Goal: Information Seeking & Learning: Learn about a topic

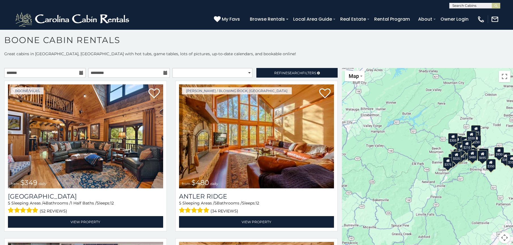
scroll to position [5, 0]
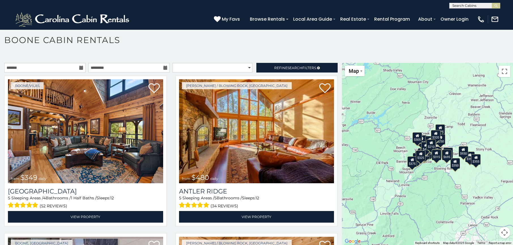
drag, startPoint x: 418, startPoint y: 157, endPoint x: 381, endPoint y: 162, distance: 36.8
click at [381, 162] on div "$349 $480 $525 $315 $355 $675 $635 $930 $400 $451 $330 $400 $485 $460 $395 $255…" at bounding box center [427, 154] width 171 height 182
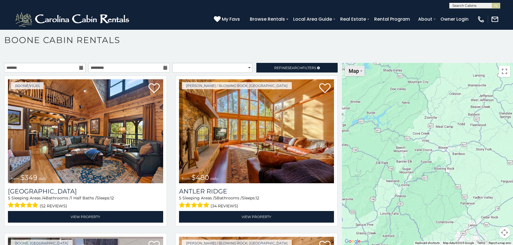
click at [359, 72] on button "Map" at bounding box center [355, 71] width 20 height 10
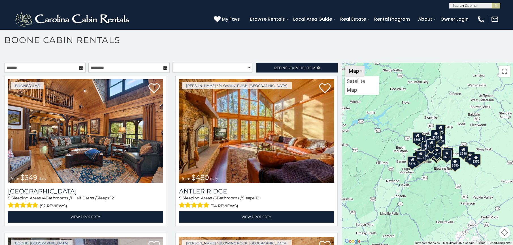
click at [360, 70] on button "Map" at bounding box center [355, 71] width 20 height 10
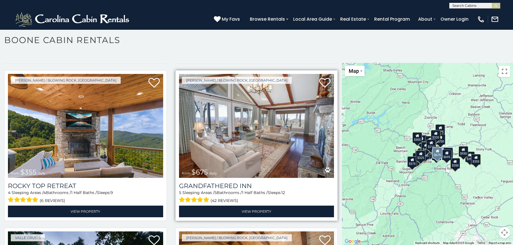
scroll to position [312, 0]
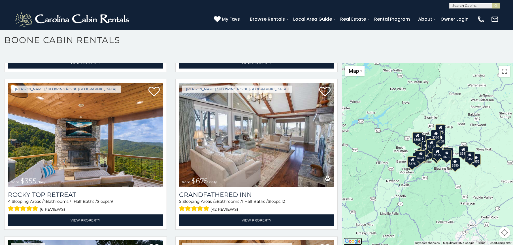
click at [351, 241] on img "Open this area in Google Maps (opens a new window)" at bounding box center [352, 241] width 19 height 7
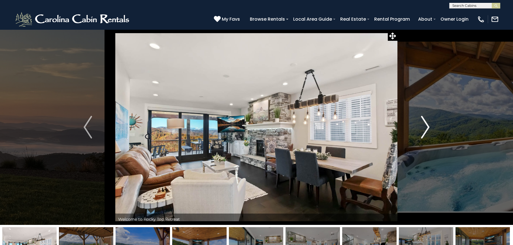
click at [425, 128] on img "Next" at bounding box center [425, 127] width 9 height 23
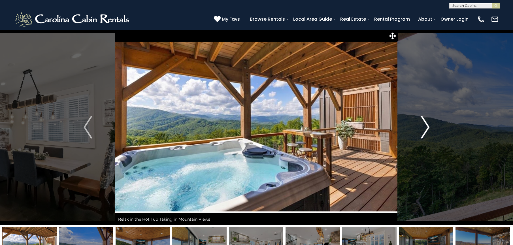
click at [425, 126] on img "Next" at bounding box center [425, 127] width 9 height 23
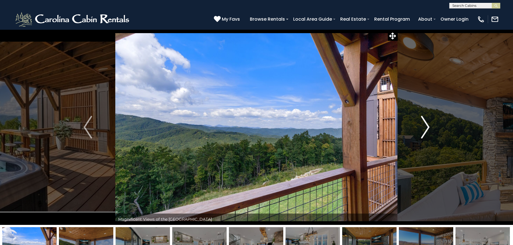
click at [425, 126] on img "Next" at bounding box center [425, 127] width 9 height 23
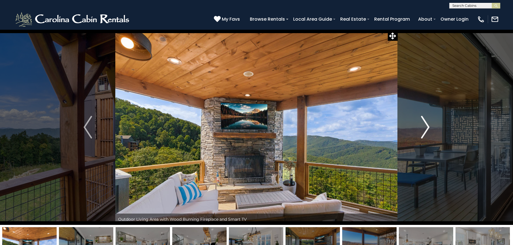
click at [425, 126] on img "Next" at bounding box center [425, 127] width 9 height 23
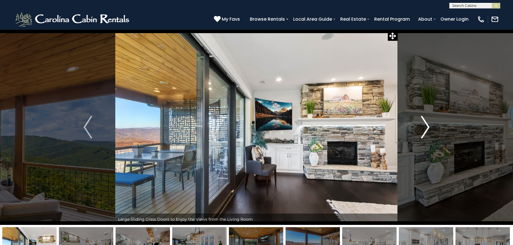
click at [425, 126] on img "Next" at bounding box center [425, 127] width 9 height 23
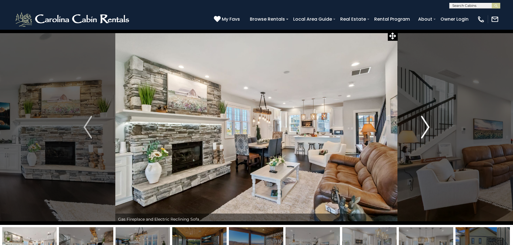
click at [425, 126] on img "Next" at bounding box center [425, 127] width 9 height 23
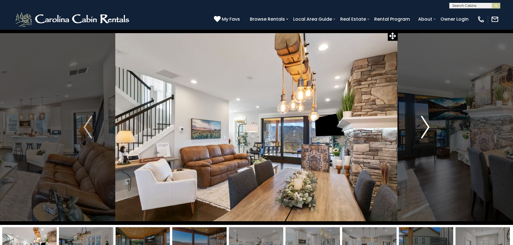
click at [425, 126] on img "Next" at bounding box center [425, 127] width 9 height 23
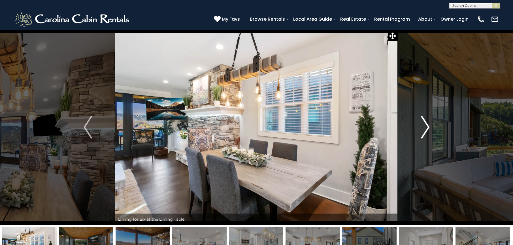
click at [425, 126] on img "Next" at bounding box center [425, 127] width 9 height 23
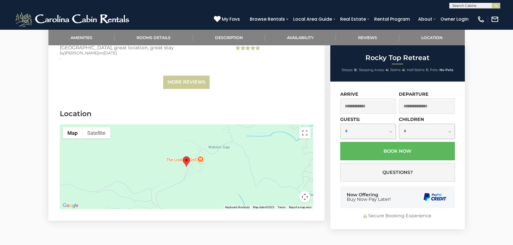
scroll to position [1602, 0]
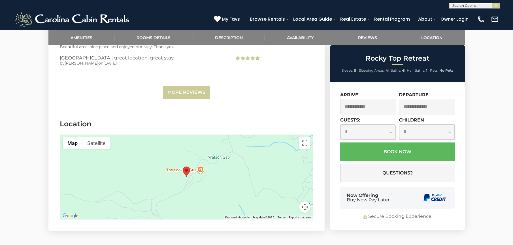
click at [228, 168] on div at bounding box center [187, 177] width 254 height 85
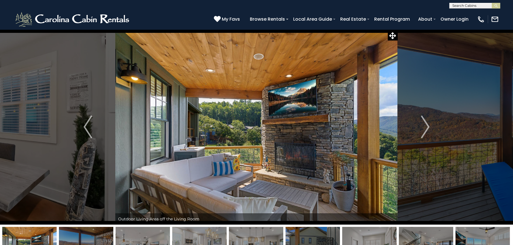
scroll to position [0, 0]
click at [427, 127] on img "Next" at bounding box center [425, 127] width 9 height 23
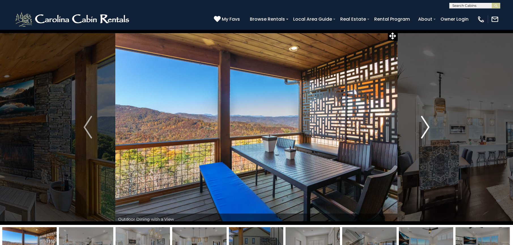
click at [427, 127] on img "Next" at bounding box center [425, 127] width 9 height 23
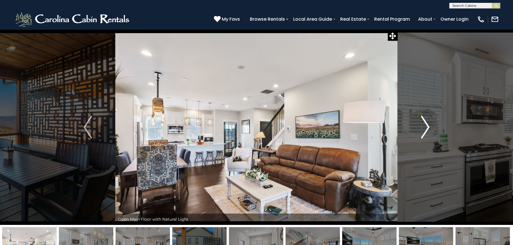
click at [427, 127] on img "Next" at bounding box center [425, 127] width 9 height 23
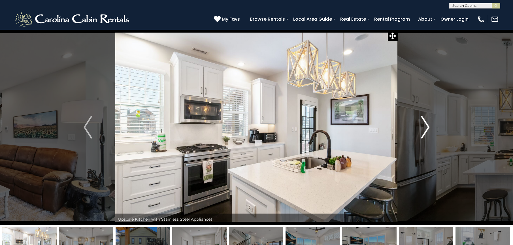
click at [427, 127] on img "Next" at bounding box center [425, 127] width 9 height 23
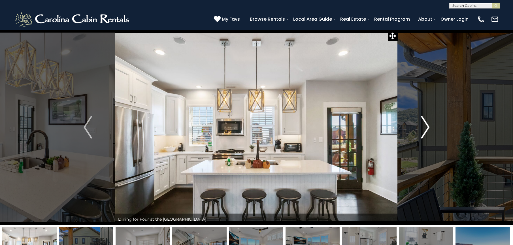
click at [427, 127] on img "Next" at bounding box center [425, 127] width 9 height 23
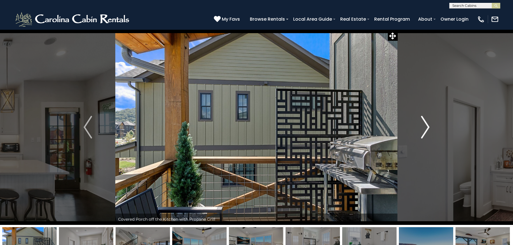
click at [427, 127] on img "Next" at bounding box center [425, 127] width 9 height 23
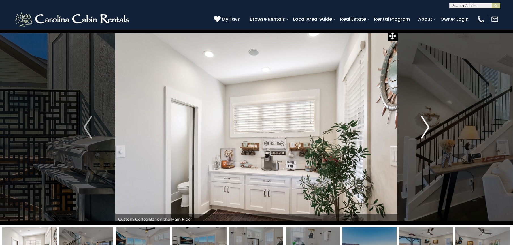
click at [427, 127] on img "Next" at bounding box center [425, 127] width 9 height 23
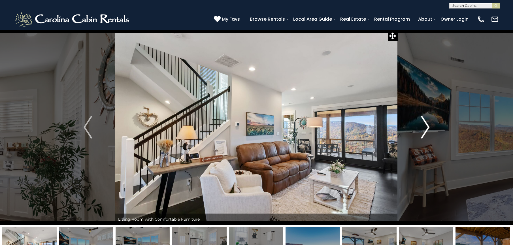
click at [427, 127] on img "Next" at bounding box center [425, 127] width 9 height 23
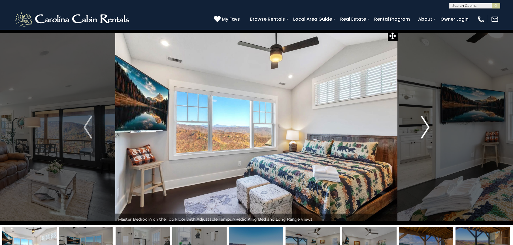
click at [427, 127] on img "Next" at bounding box center [425, 127] width 9 height 23
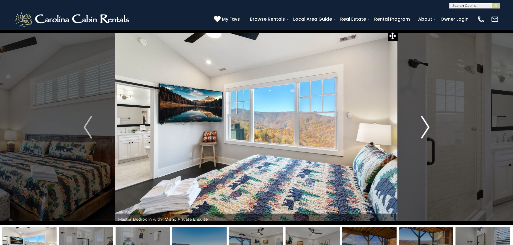
click at [427, 127] on img "Next" at bounding box center [425, 127] width 9 height 23
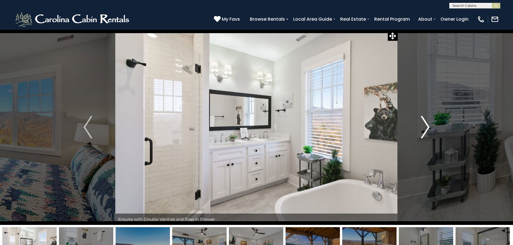
click at [427, 127] on img "Next" at bounding box center [425, 127] width 9 height 23
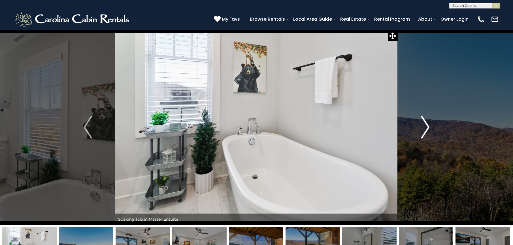
click at [427, 127] on img "Next" at bounding box center [425, 127] width 9 height 23
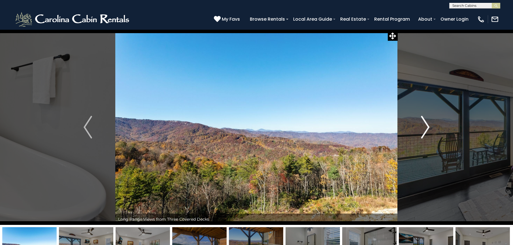
click at [427, 127] on img "Next" at bounding box center [425, 127] width 9 height 23
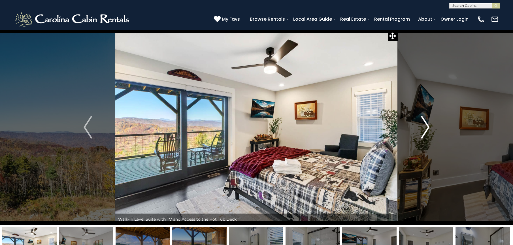
click at [427, 127] on img "Next" at bounding box center [425, 127] width 9 height 23
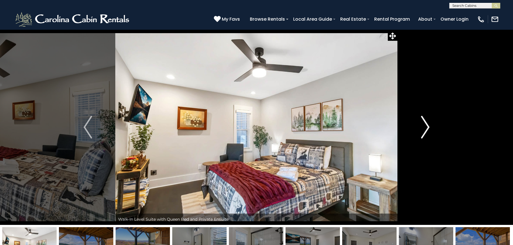
click at [427, 127] on img "Next" at bounding box center [425, 127] width 9 height 23
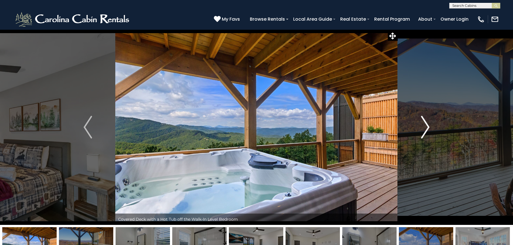
click at [427, 127] on img "Next" at bounding box center [425, 127] width 9 height 23
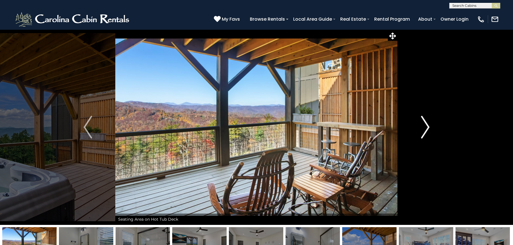
click at [427, 127] on img "Next" at bounding box center [425, 127] width 9 height 23
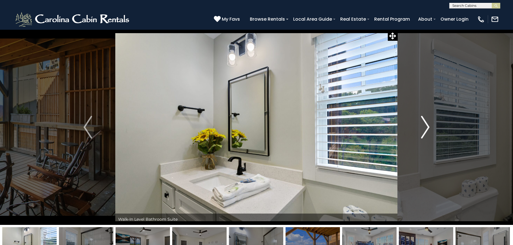
click at [427, 127] on img "Next" at bounding box center [425, 127] width 9 height 23
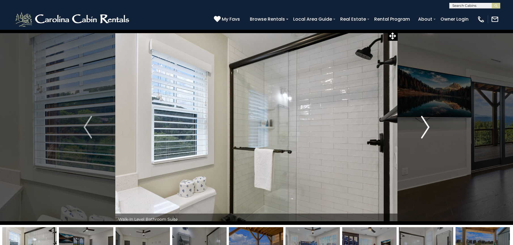
click at [427, 127] on img "Next" at bounding box center [425, 127] width 9 height 23
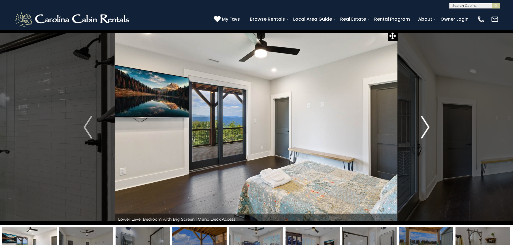
click at [427, 127] on img "Next" at bounding box center [425, 127] width 9 height 23
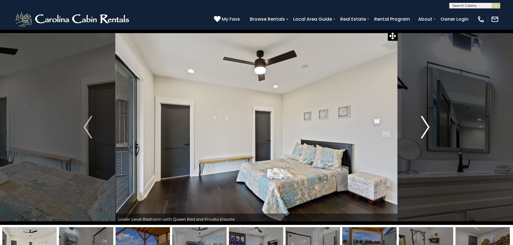
click at [427, 127] on img "Next" at bounding box center [425, 127] width 9 height 23
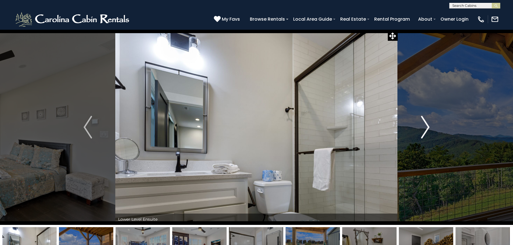
click at [427, 127] on img "Next" at bounding box center [425, 127] width 9 height 23
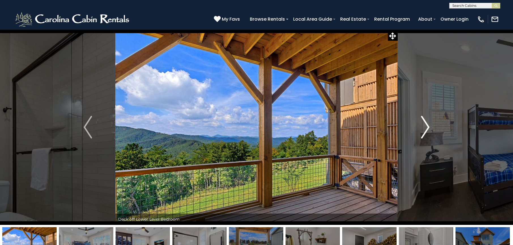
click at [427, 127] on img "Next" at bounding box center [425, 127] width 9 height 23
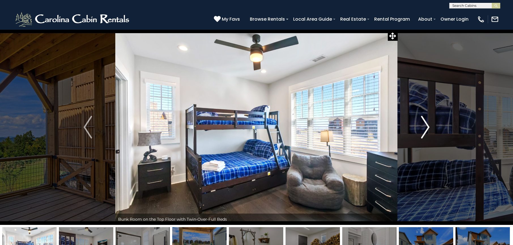
click at [427, 127] on img "Next" at bounding box center [425, 127] width 9 height 23
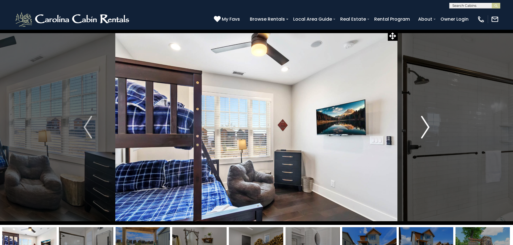
click at [427, 127] on img "Next" at bounding box center [425, 127] width 9 height 23
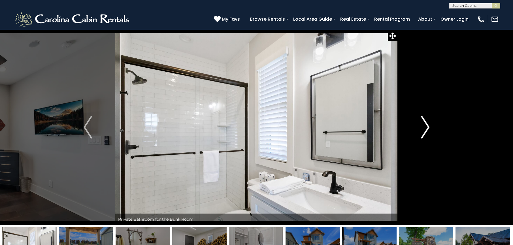
click at [427, 127] on img "Next" at bounding box center [425, 127] width 9 height 23
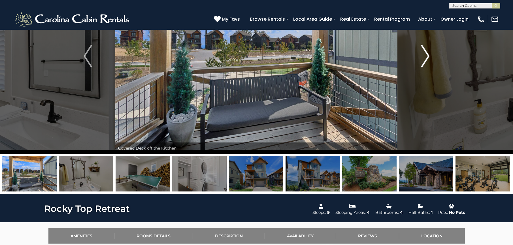
scroll to position [85, 0]
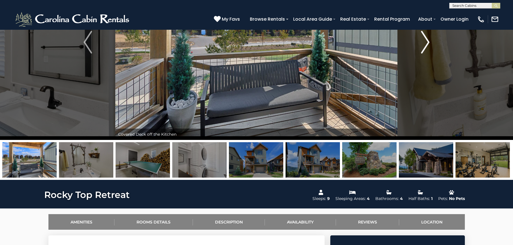
click at [427, 44] on img "Next" at bounding box center [425, 42] width 9 height 23
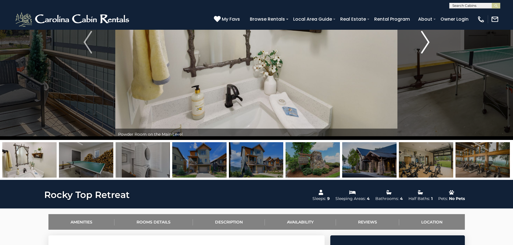
click at [427, 44] on img "Next" at bounding box center [425, 42] width 9 height 23
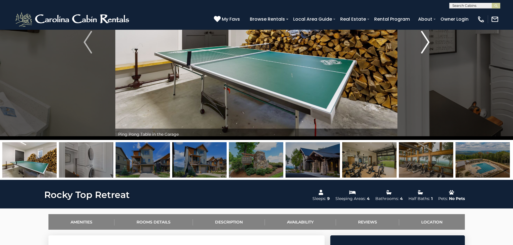
click at [427, 44] on img "Next" at bounding box center [425, 42] width 9 height 23
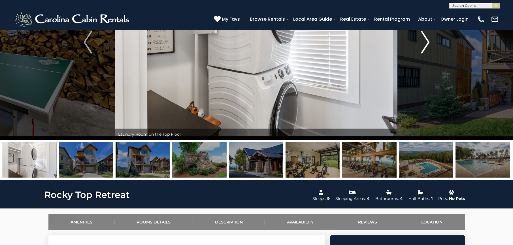
click at [427, 44] on img "Next" at bounding box center [425, 42] width 9 height 23
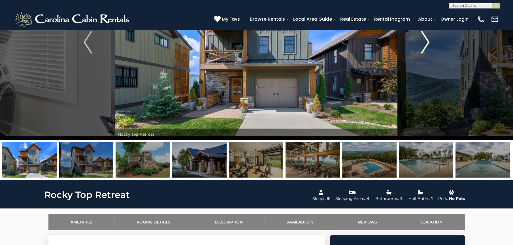
click at [424, 44] on img "Next" at bounding box center [425, 42] width 9 height 23
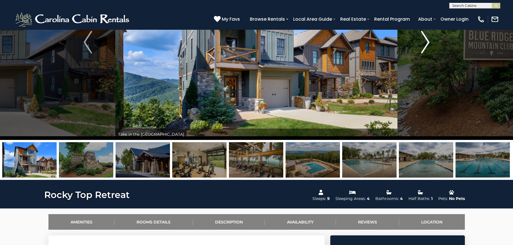
click at [424, 44] on img "Next" at bounding box center [425, 42] width 9 height 23
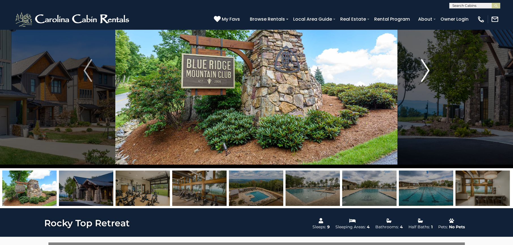
scroll to position [28, 0]
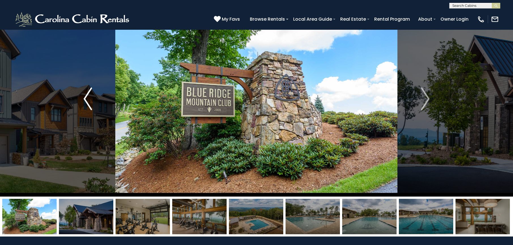
click at [88, 95] on img "Previous" at bounding box center [88, 99] width 9 height 23
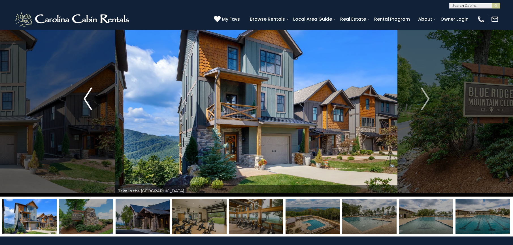
click at [84, 95] on img "Previous" at bounding box center [88, 99] width 9 height 23
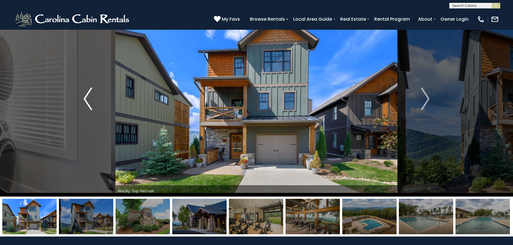
click at [84, 95] on img "Previous" at bounding box center [88, 99] width 9 height 23
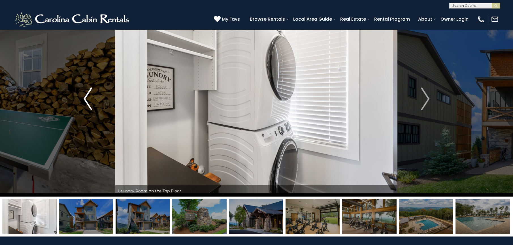
click at [84, 95] on img "Previous" at bounding box center [88, 99] width 9 height 23
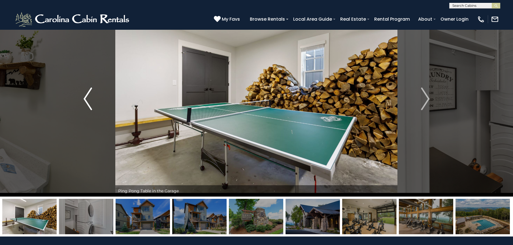
click at [84, 95] on img "Previous" at bounding box center [88, 99] width 9 height 23
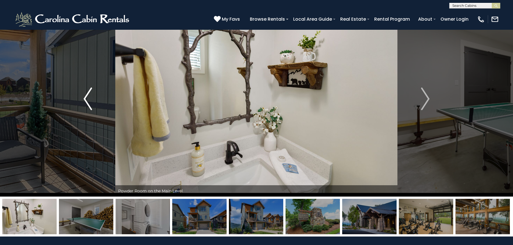
click at [84, 95] on img "Previous" at bounding box center [88, 99] width 9 height 23
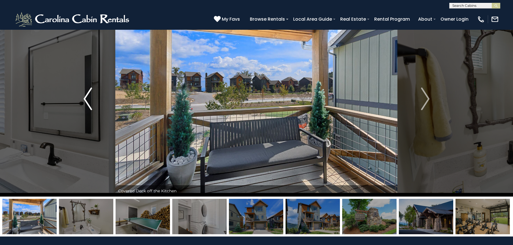
click at [86, 98] on img "Previous" at bounding box center [88, 99] width 9 height 23
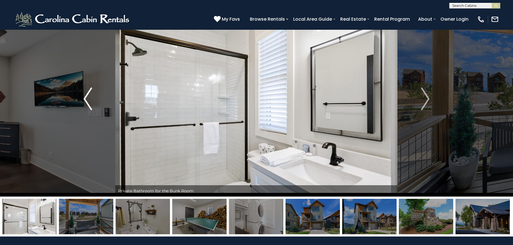
click at [86, 98] on img "Previous" at bounding box center [88, 99] width 9 height 23
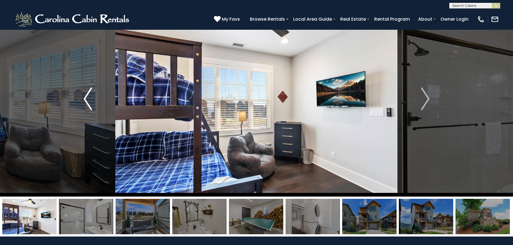
click at [86, 98] on img "Previous" at bounding box center [88, 99] width 9 height 23
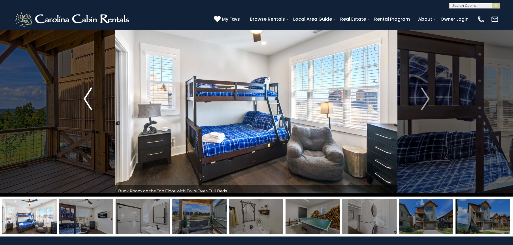
click at [86, 98] on img "Previous" at bounding box center [88, 99] width 9 height 23
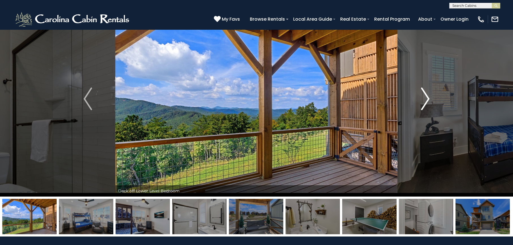
click at [428, 99] on img "Next" at bounding box center [425, 99] width 9 height 23
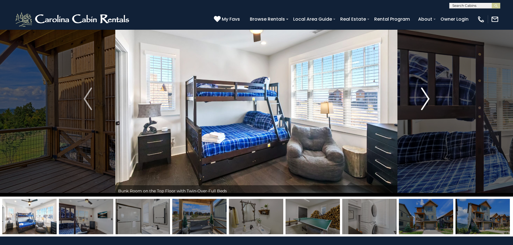
click at [428, 99] on img "Next" at bounding box center [425, 99] width 9 height 23
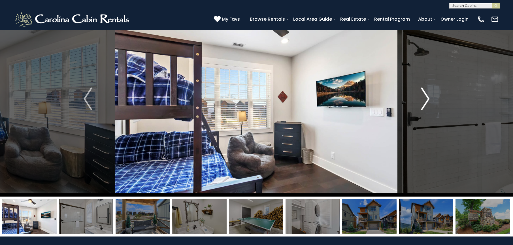
click at [428, 99] on img "Next" at bounding box center [425, 99] width 9 height 23
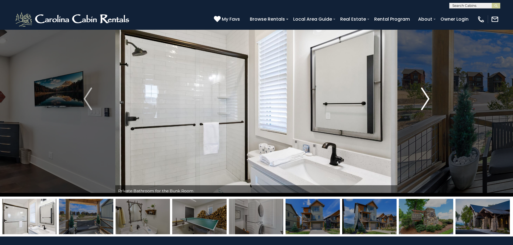
click at [428, 99] on img "Next" at bounding box center [425, 99] width 9 height 23
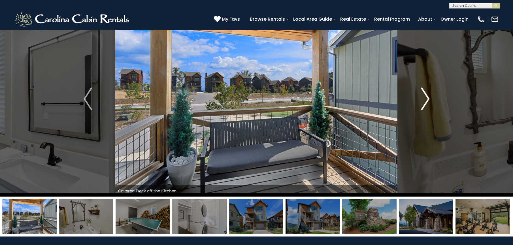
click at [428, 99] on img "Next" at bounding box center [425, 99] width 9 height 23
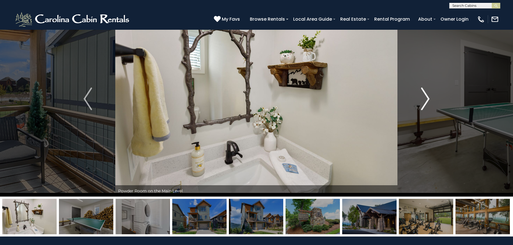
click at [428, 99] on img "Next" at bounding box center [425, 99] width 9 height 23
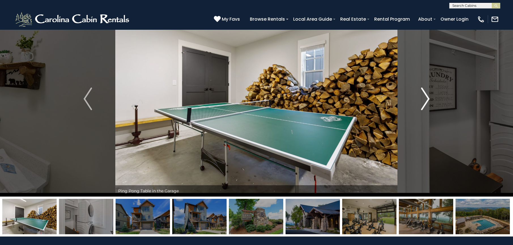
click at [428, 99] on img "Next" at bounding box center [425, 99] width 9 height 23
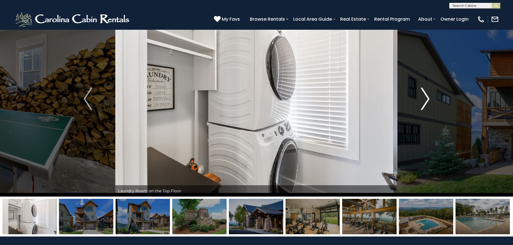
click at [428, 99] on img "Next" at bounding box center [425, 99] width 9 height 23
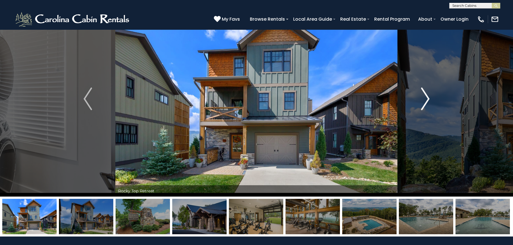
click at [428, 98] on img "Next" at bounding box center [425, 99] width 9 height 23
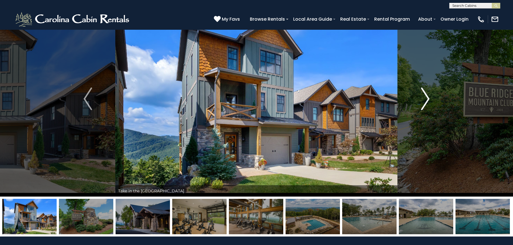
click at [428, 98] on img "Next" at bounding box center [425, 99] width 9 height 23
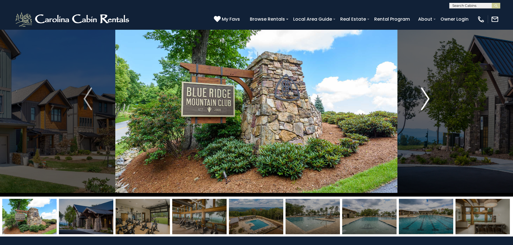
click at [428, 98] on img "Next" at bounding box center [425, 99] width 9 height 23
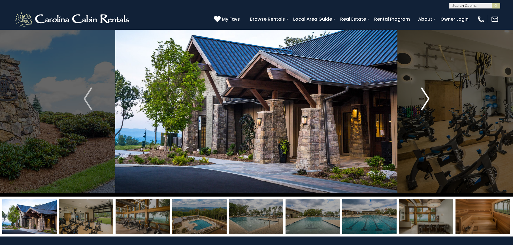
click at [428, 98] on img "Next" at bounding box center [425, 99] width 9 height 23
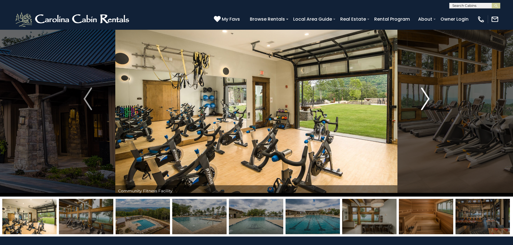
click at [428, 98] on img "Next" at bounding box center [425, 99] width 9 height 23
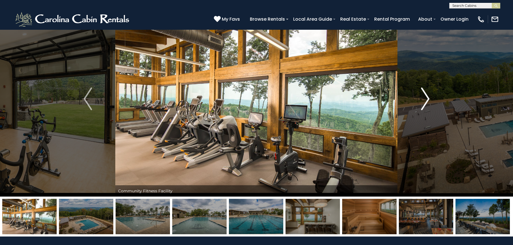
click at [428, 98] on img "Next" at bounding box center [425, 99] width 9 height 23
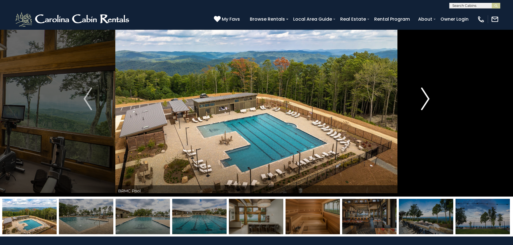
click at [428, 98] on img "Next" at bounding box center [425, 99] width 9 height 23
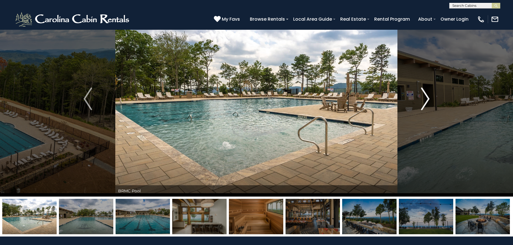
click at [428, 98] on img "Next" at bounding box center [425, 99] width 9 height 23
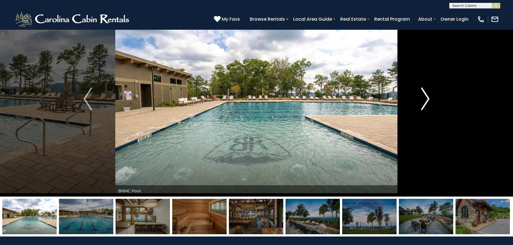
click at [428, 98] on img "Next" at bounding box center [425, 99] width 9 height 23
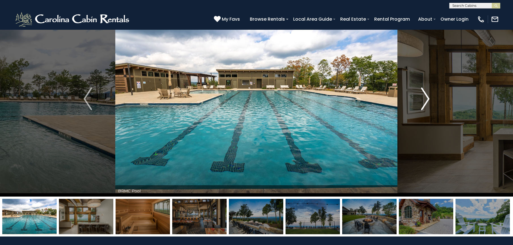
click at [428, 98] on img "Next" at bounding box center [425, 99] width 9 height 23
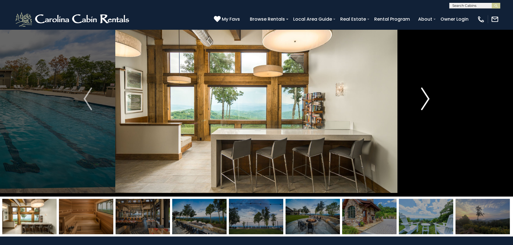
click at [428, 98] on img "Next" at bounding box center [425, 99] width 9 height 23
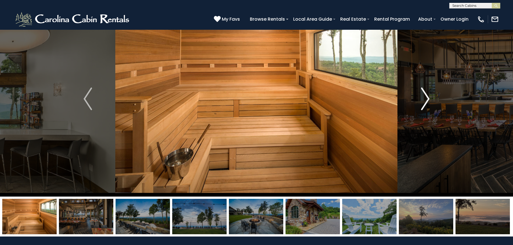
click at [428, 98] on img "Next" at bounding box center [425, 99] width 9 height 23
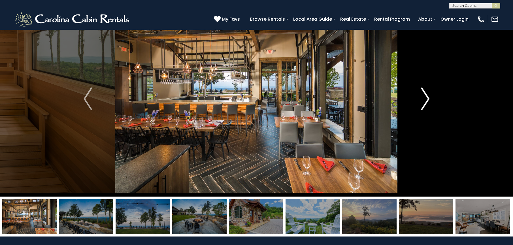
click at [428, 98] on img "Next" at bounding box center [425, 99] width 9 height 23
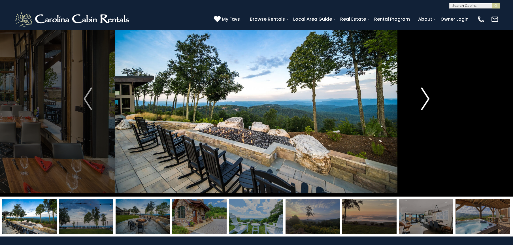
click at [428, 98] on img "Next" at bounding box center [425, 99] width 9 height 23
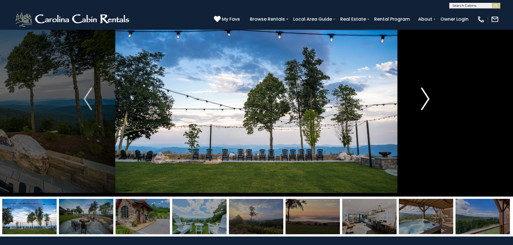
click at [428, 98] on img "Next" at bounding box center [425, 99] width 9 height 23
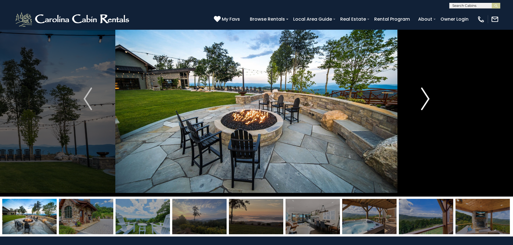
click at [428, 98] on img "Next" at bounding box center [425, 99] width 9 height 23
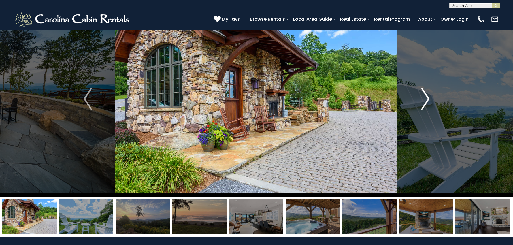
click at [428, 98] on img "Next" at bounding box center [425, 99] width 9 height 23
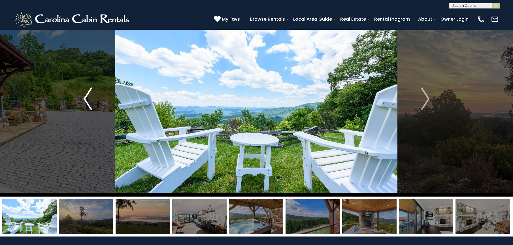
click at [85, 98] on img "Previous" at bounding box center [88, 99] width 9 height 23
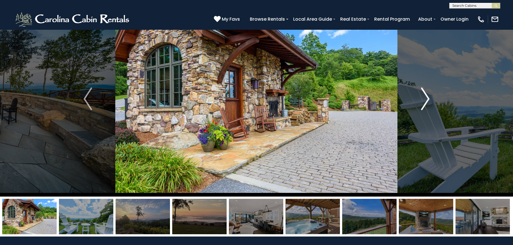
click at [428, 100] on img "Next" at bounding box center [425, 99] width 9 height 23
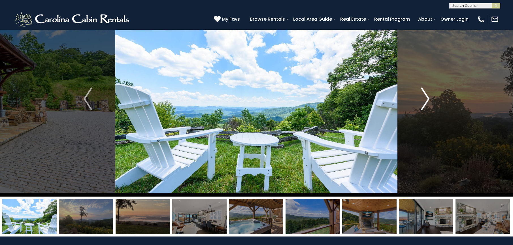
click at [428, 100] on img "Next" at bounding box center [425, 99] width 9 height 23
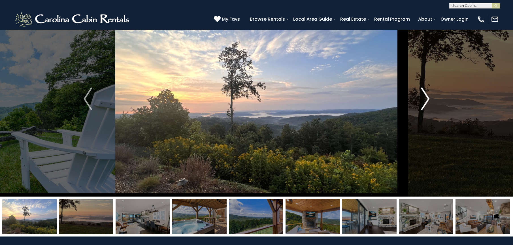
click at [428, 100] on img "Next" at bounding box center [425, 99] width 9 height 23
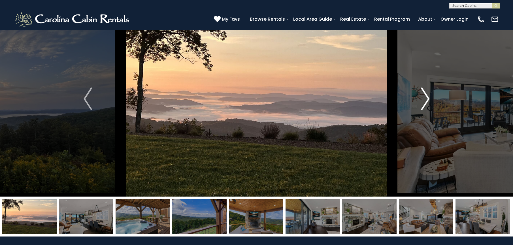
click at [428, 100] on img "Next" at bounding box center [425, 99] width 9 height 23
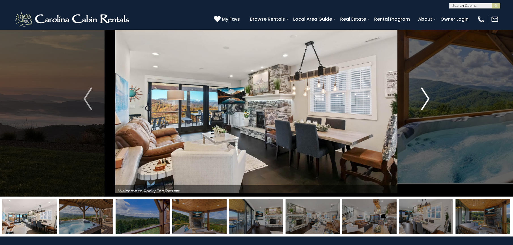
click at [428, 100] on img "Next" at bounding box center [425, 99] width 9 height 23
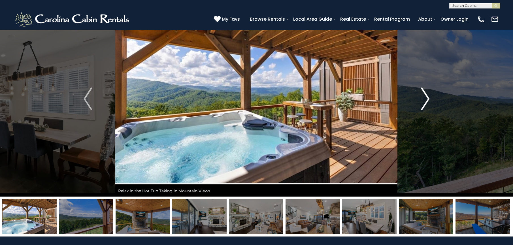
click at [428, 100] on img "Next" at bounding box center [425, 99] width 9 height 23
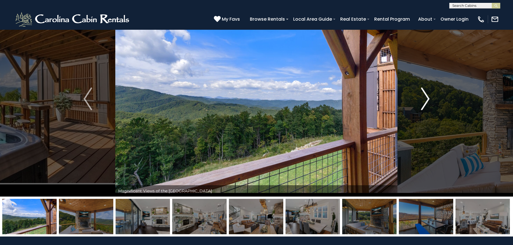
click at [428, 100] on img "Next" at bounding box center [425, 99] width 9 height 23
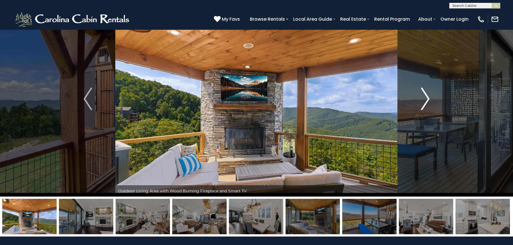
click at [428, 100] on img "Next" at bounding box center [425, 99] width 9 height 23
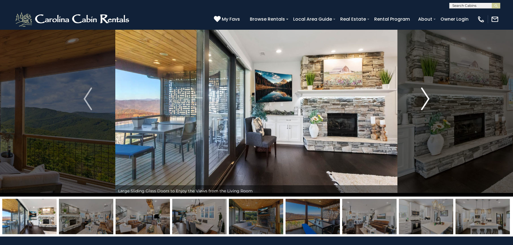
click at [428, 100] on img "Next" at bounding box center [425, 99] width 9 height 23
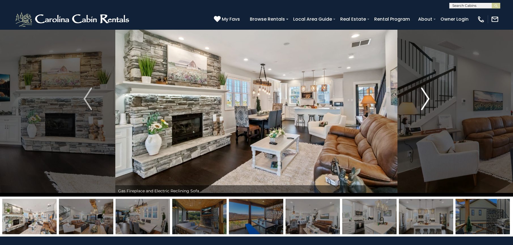
click at [428, 100] on img "Next" at bounding box center [425, 99] width 9 height 23
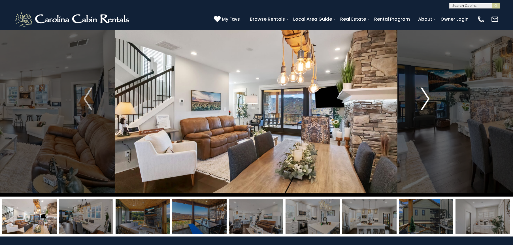
click at [428, 100] on img "Next" at bounding box center [425, 99] width 9 height 23
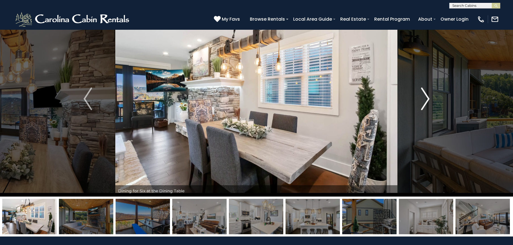
click at [428, 100] on img "Next" at bounding box center [425, 99] width 9 height 23
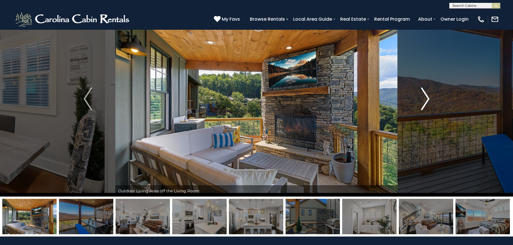
click at [428, 100] on img "Next" at bounding box center [425, 99] width 9 height 23
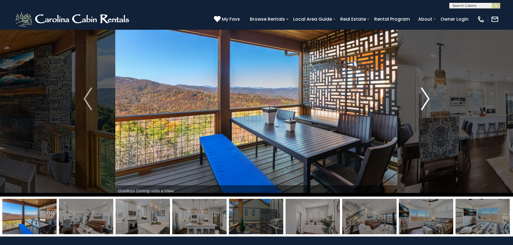
click at [428, 100] on img "Next" at bounding box center [425, 99] width 9 height 23
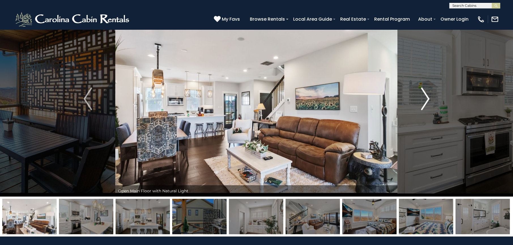
click at [428, 100] on img "Next" at bounding box center [425, 99] width 9 height 23
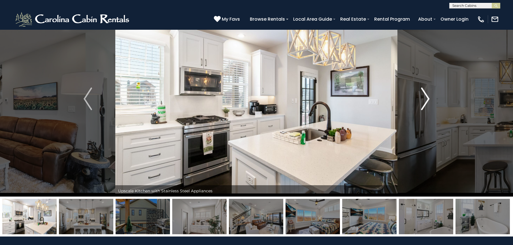
click at [428, 100] on img "Next" at bounding box center [425, 99] width 9 height 23
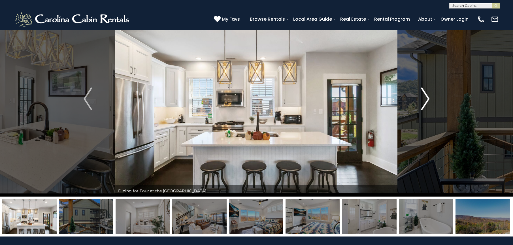
click at [428, 100] on img "Next" at bounding box center [425, 99] width 9 height 23
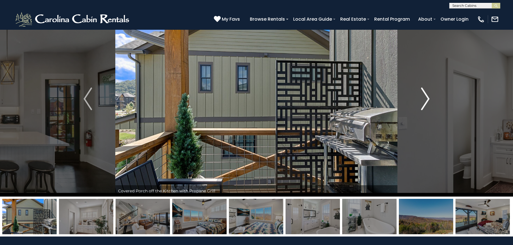
click at [428, 100] on img "Next" at bounding box center [425, 99] width 9 height 23
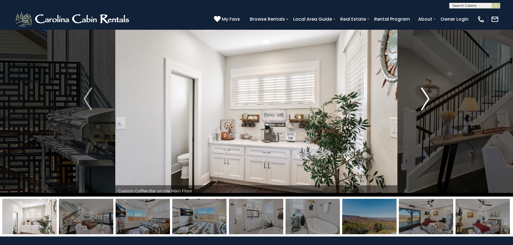
click at [428, 100] on img "Next" at bounding box center [425, 99] width 9 height 23
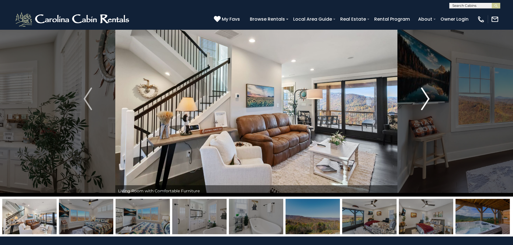
click at [428, 100] on img "Next" at bounding box center [425, 99] width 9 height 23
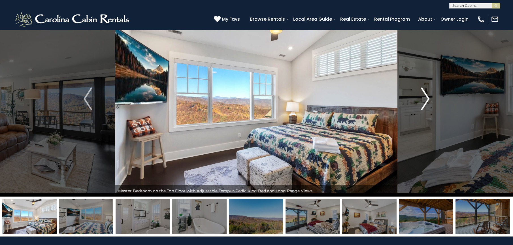
click at [428, 100] on img "Next" at bounding box center [425, 99] width 9 height 23
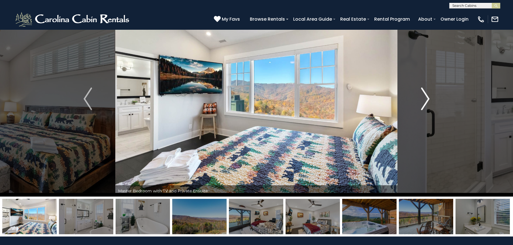
click at [428, 100] on img "Next" at bounding box center [425, 99] width 9 height 23
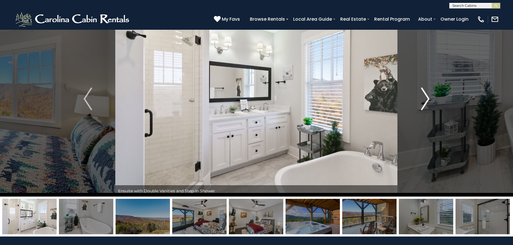
click at [428, 100] on img "Next" at bounding box center [425, 99] width 9 height 23
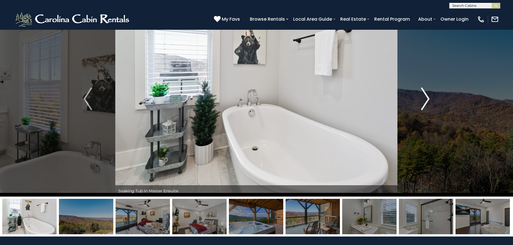
click at [428, 100] on img "Next" at bounding box center [425, 99] width 9 height 23
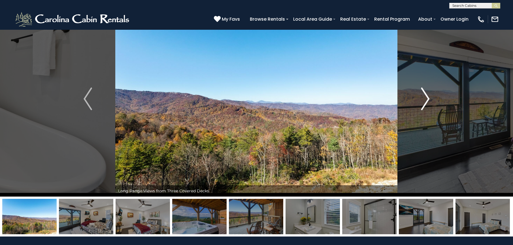
click at [428, 100] on img "Next" at bounding box center [425, 99] width 9 height 23
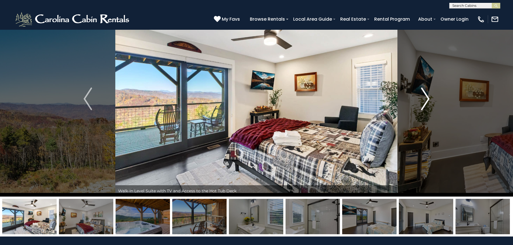
click at [428, 100] on img "Next" at bounding box center [425, 99] width 9 height 23
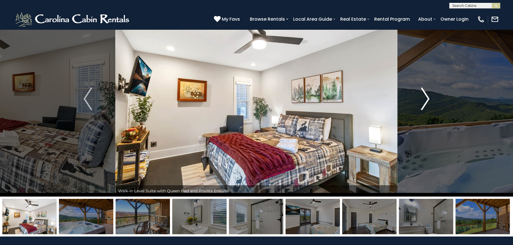
click at [428, 100] on img "Next" at bounding box center [425, 99] width 9 height 23
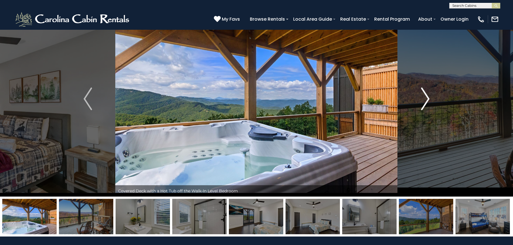
click at [428, 100] on img "Next" at bounding box center [425, 99] width 9 height 23
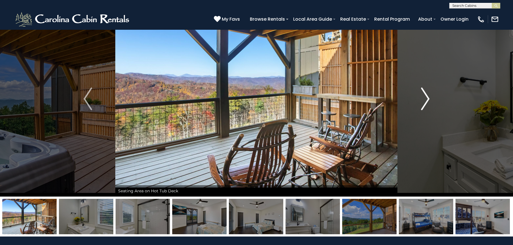
click at [428, 100] on img "Next" at bounding box center [425, 99] width 9 height 23
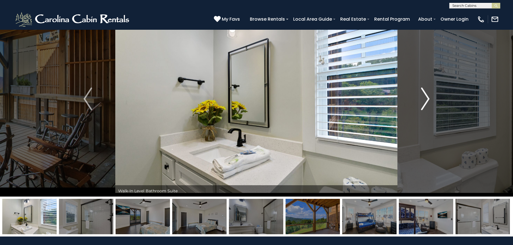
click at [428, 100] on img "Next" at bounding box center [425, 99] width 9 height 23
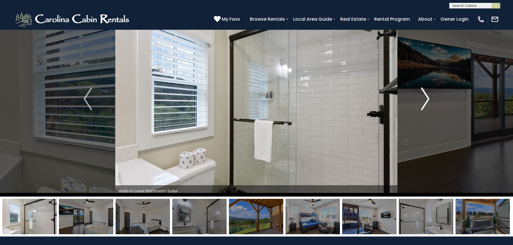
click at [428, 100] on img "Next" at bounding box center [425, 99] width 9 height 23
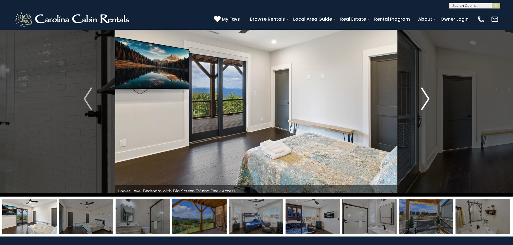
click at [428, 100] on img "Next" at bounding box center [425, 99] width 9 height 23
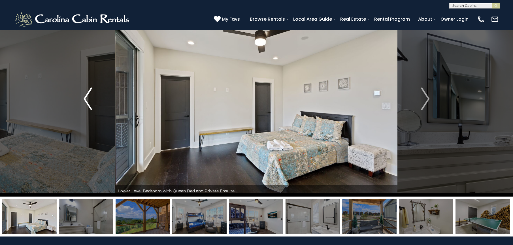
click at [87, 98] on img "Previous" at bounding box center [88, 99] width 9 height 23
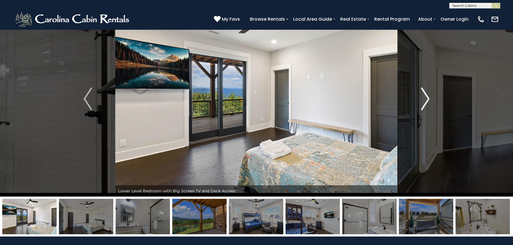
click at [428, 98] on img "Next" at bounding box center [425, 99] width 9 height 23
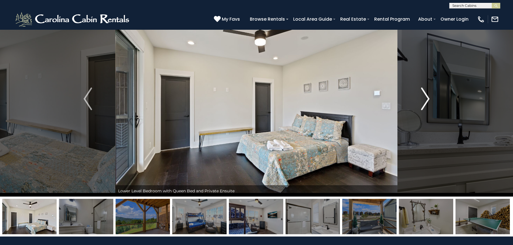
click at [428, 98] on img "Next" at bounding box center [425, 99] width 9 height 23
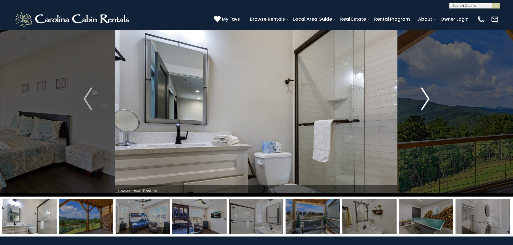
click at [428, 98] on img "Next" at bounding box center [425, 99] width 9 height 23
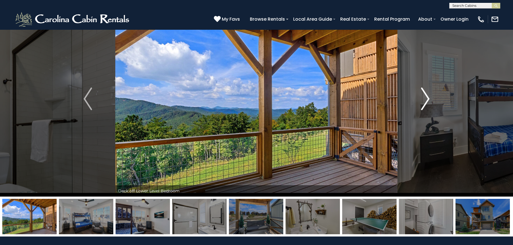
click at [428, 98] on img "Next" at bounding box center [425, 99] width 9 height 23
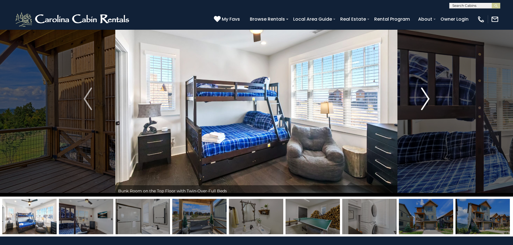
click at [428, 98] on img "Next" at bounding box center [425, 99] width 9 height 23
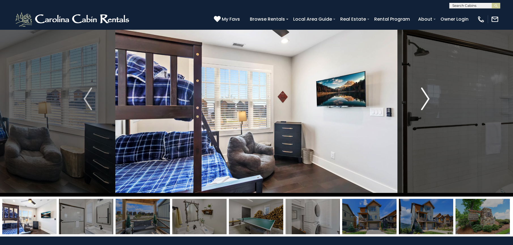
click at [428, 98] on img "Next" at bounding box center [425, 99] width 9 height 23
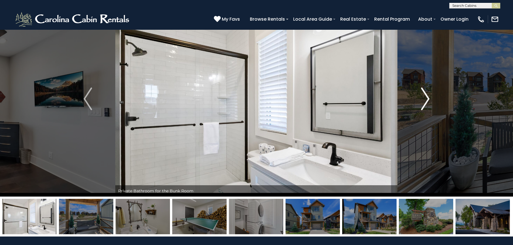
click at [428, 98] on img "Next" at bounding box center [425, 99] width 9 height 23
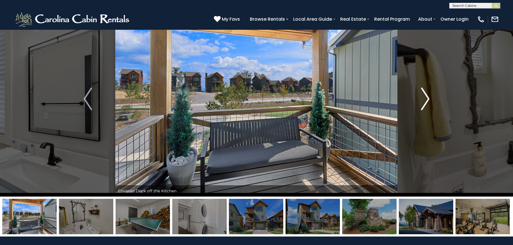
click at [428, 98] on img "Next" at bounding box center [425, 99] width 9 height 23
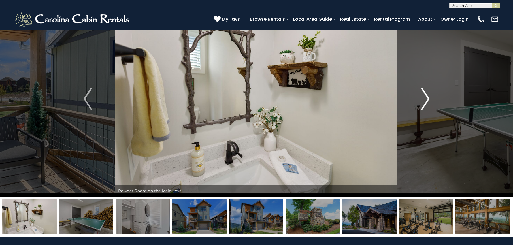
click at [428, 98] on img "Next" at bounding box center [425, 99] width 9 height 23
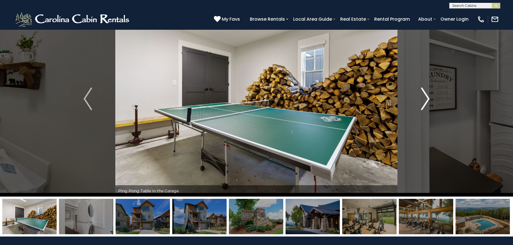
click at [428, 98] on img "Next" at bounding box center [425, 99] width 9 height 23
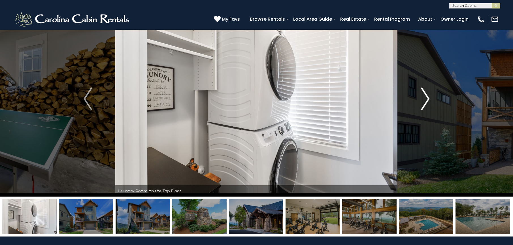
click at [428, 98] on img "Next" at bounding box center [425, 99] width 9 height 23
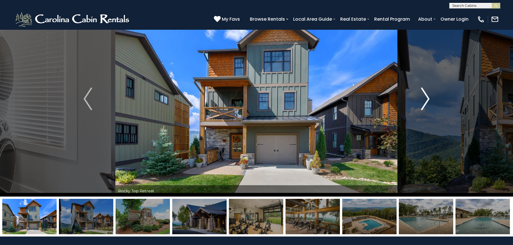
click at [428, 98] on img "Next" at bounding box center [425, 99] width 9 height 23
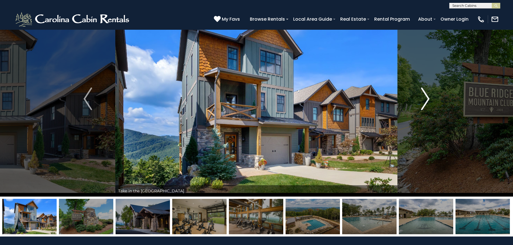
click at [428, 98] on img "Next" at bounding box center [425, 99] width 9 height 23
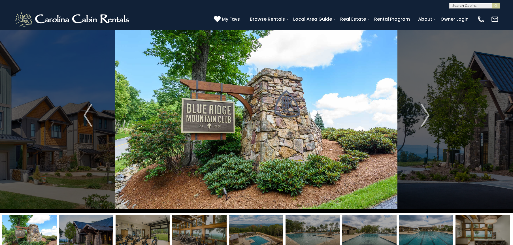
scroll to position [0, 0]
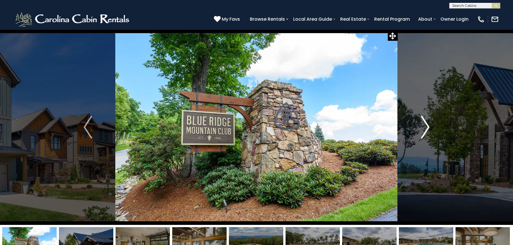
click at [427, 126] on img "Next" at bounding box center [425, 127] width 9 height 23
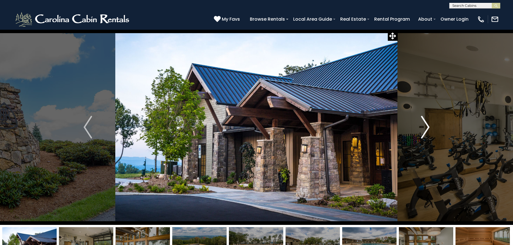
click at [427, 126] on img "Next" at bounding box center [425, 127] width 9 height 23
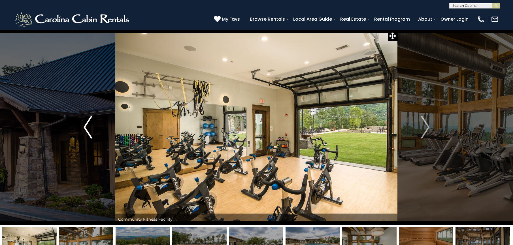
click at [84, 126] on img "Previous" at bounding box center [88, 127] width 9 height 23
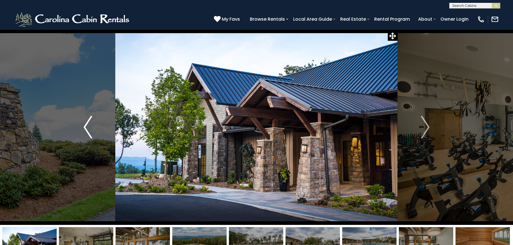
click at [84, 126] on img "Previous" at bounding box center [88, 127] width 9 height 23
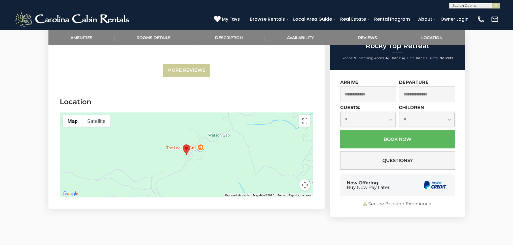
scroll to position [1630, 0]
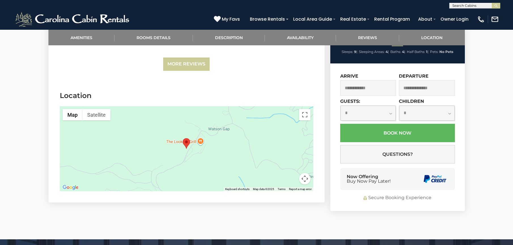
click at [224, 141] on div at bounding box center [187, 148] width 254 height 85
drag, startPoint x: 227, startPoint y: 154, endPoint x: 242, endPoint y: 151, distance: 15.1
click at [242, 151] on div at bounding box center [187, 148] width 254 height 85
click at [73, 186] on img "Open this area in Google Maps (opens a new window)" at bounding box center [70, 187] width 19 height 7
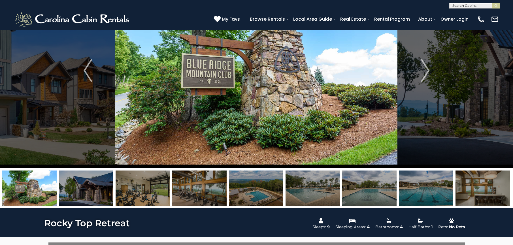
scroll to position [0, 0]
